Goal: Information Seeking & Learning: Learn about a topic

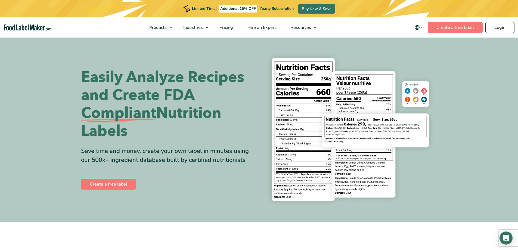
click at [204, 42] on span "Food Manufacturers" at bounding box center [209, 41] width 40 height 6
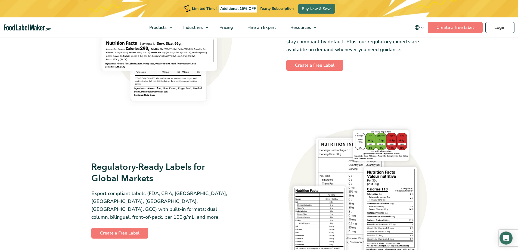
scroll to position [489, 0]
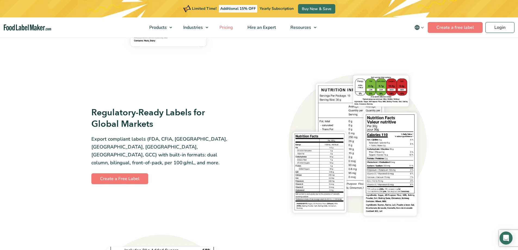
click at [227, 29] on span "Pricing" at bounding box center [226, 27] width 16 height 6
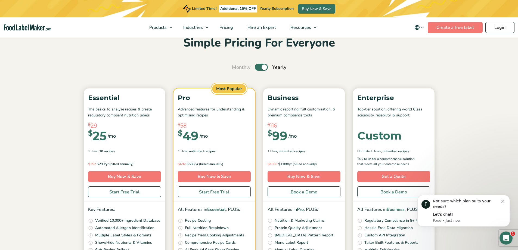
click at [303, 71] on span "FAQ" at bounding box center [299, 72] width 9 height 6
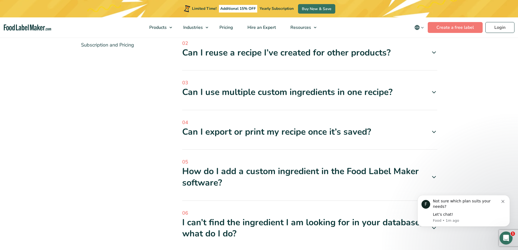
scroll to position [109, 0]
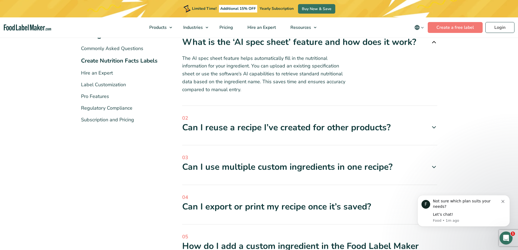
click at [305, 62] on span "Help Center" at bounding box center [307, 61] width 24 height 6
click at [300, 49] on span "Regulatory Hub" at bounding box center [311, 51] width 32 height 6
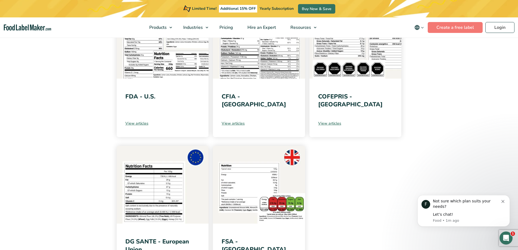
scroll to position [27, 0]
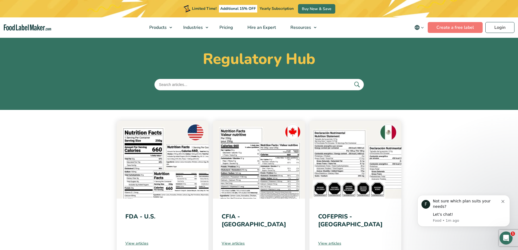
click at [161, 183] on img at bounding box center [163, 160] width 92 height 78
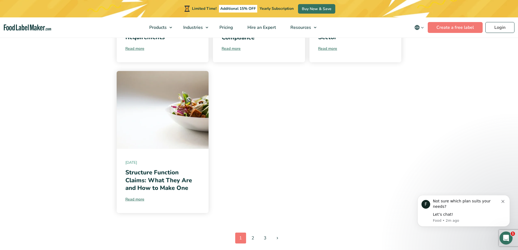
scroll to position [598, 0]
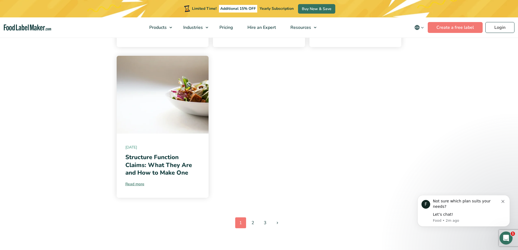
click at [251, 217] on link "2" at bounding box center [252, 222] width 11 height 11
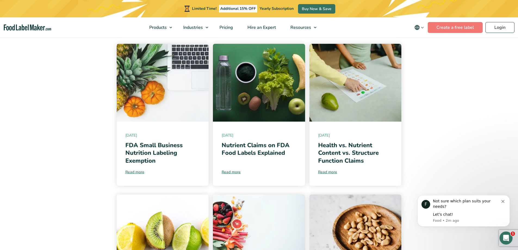
scroll to position [54, 0]
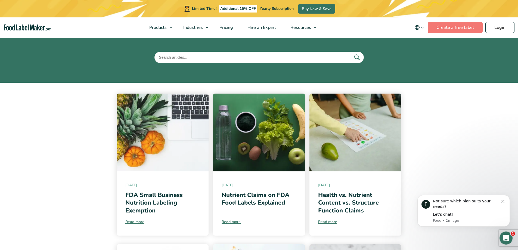
click at [166, 41] on span "Food Nutrition Labelling" at bounding box center [178, 41] width 48 height 6
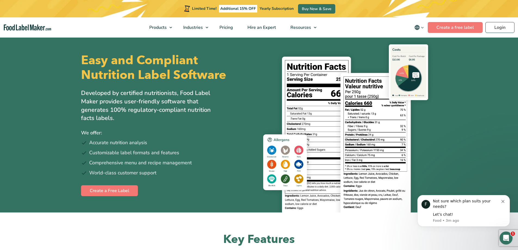
click at [199, 40] on span "Food Manufacturers" at bounding box center [209, 41] width 40 height 6
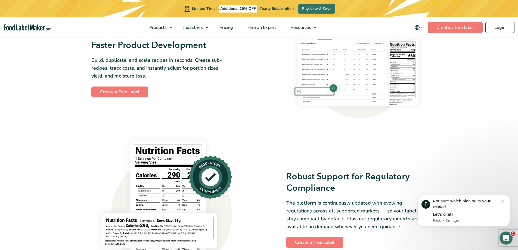
scroll to position [163, 0]
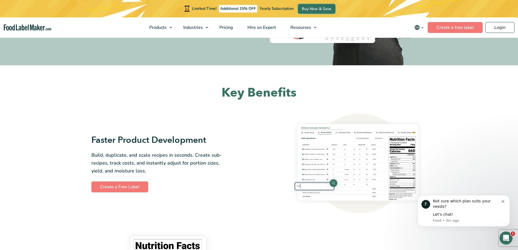
click at [322, 10] on link "Buy Now & Save" at bounding box center [316, 9] width 37 height 10
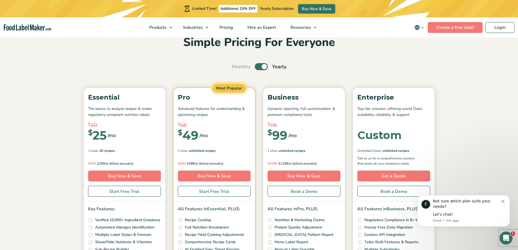
scroll to position [27, 0]
